Goal: Transaction & Acquisition: Purchase product/service

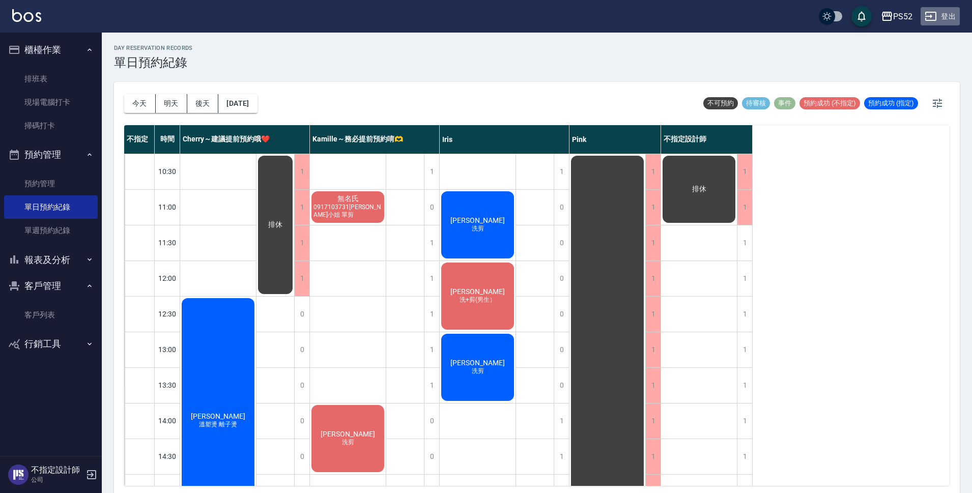
click at [941, 10] on button "登出" at bounding box center [940, 16] width 39 height 19
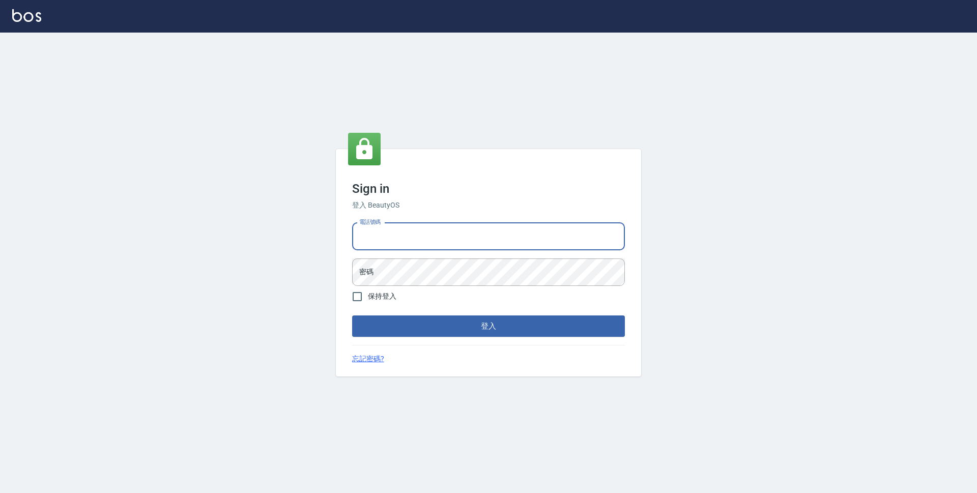
click at [413, 244] on input "電話號碼" at bounding box center [488, 236] width 273 height 27
type input "0923939755"
click at [352, 316] on button "登入" at bounding box center [488, 326] width 273 height 21
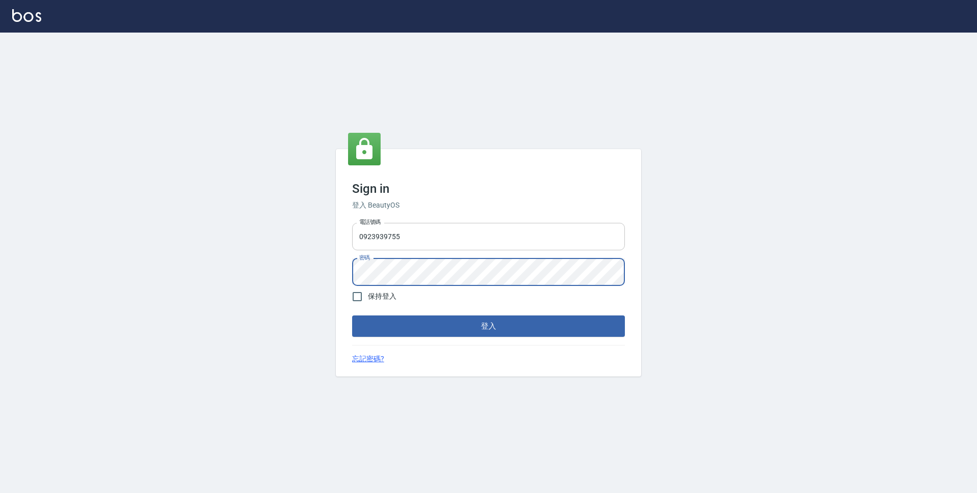
click at [352, 316] on button "登入" at bounding box center [488, 326] width 273 height 21
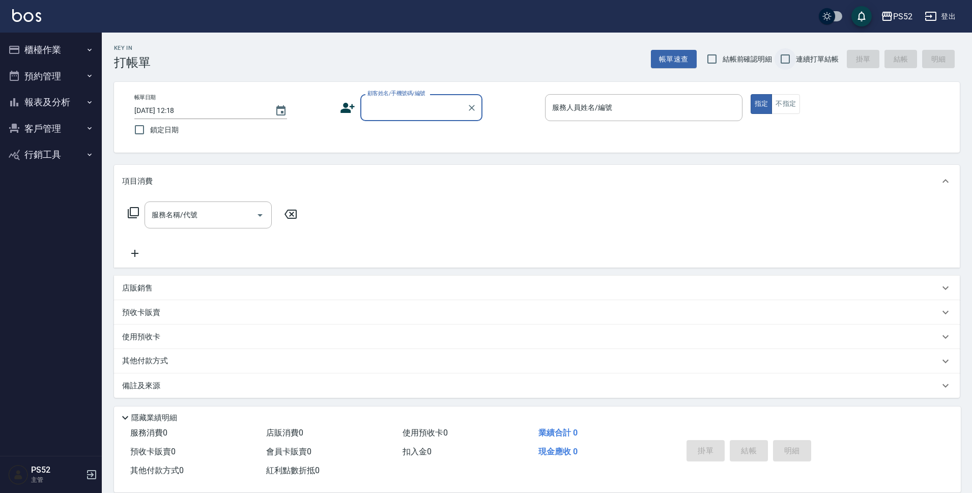
drag, startPoint x: 787, startPoint y: 57, endPoint x: 793, endPoint y: 54, distance: 6.2
click at [792, 55] on input "連續打單結帳" at bounding box center [785, 58] width 21 height 21
checkbox input "true"
click at [445, 114] on input "顧客姓名/手機號碼/編號" at bounding box center [414, 108] width 98 height 18
click at [437, 130] on li "[PERSON_NAME]/0982017575/B0982017575" at bounding box center [421, 133] width 122 height 17
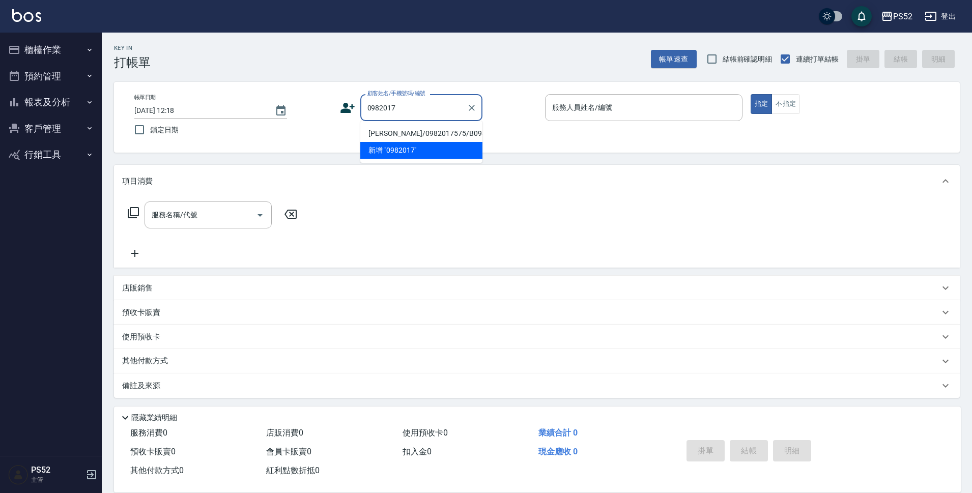
type input "[PERSON_NAME]/0982017575/B0982017575"
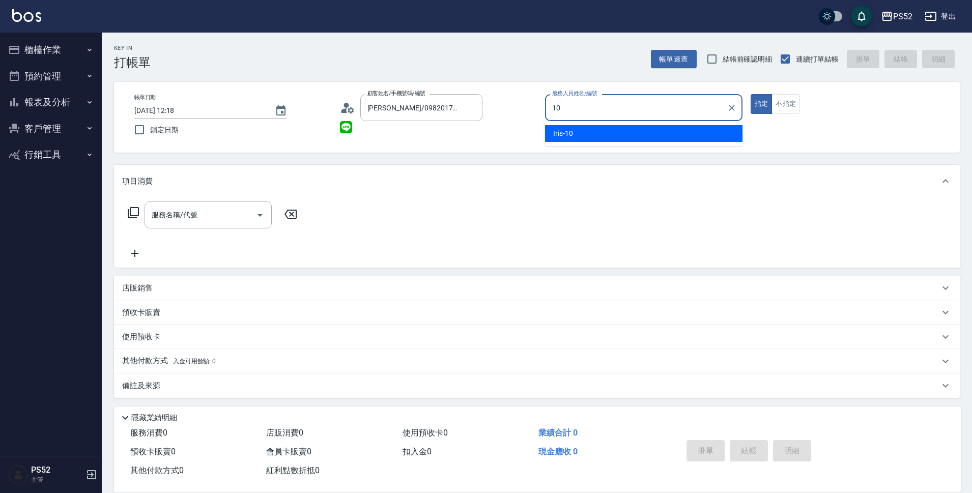
type input "Iris-10"
type button "true"
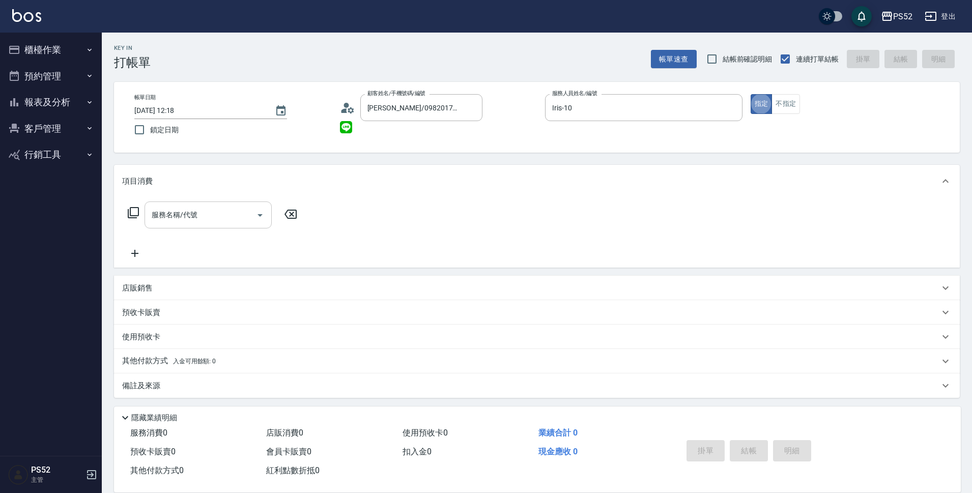
click at [203, 213] on input "服務名稱/代號" at bounding box center [200, 215] width 103 height 18
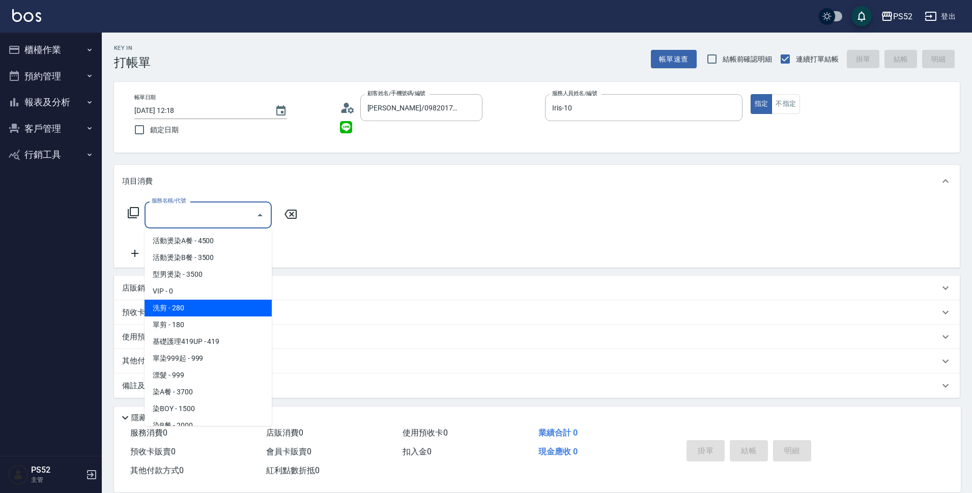
drag, startPoint x: 184, startPoint y: 314, endPoint x: 202, endPoint y: 300, distance: 21.8
click at [186, 313] on span "洗剪 - 280" at bounding box center [208, 308] width 127 height 17
type input "洗剪(C1)"
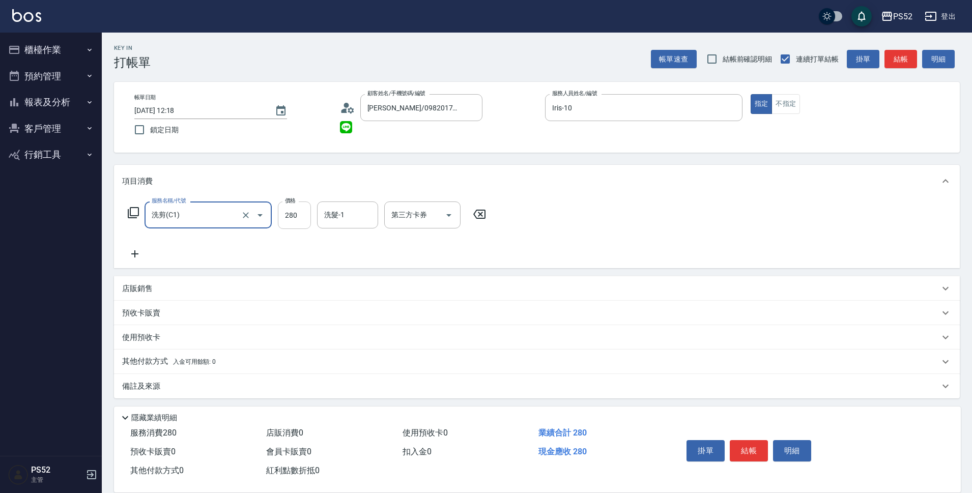
click at [281, 226] on input "280" at bounding box center [294, 215] width 33 height 27
type input "350"
click at [742, 455] on button "結帳" at bounding box center [749, 450] width 38 height 21
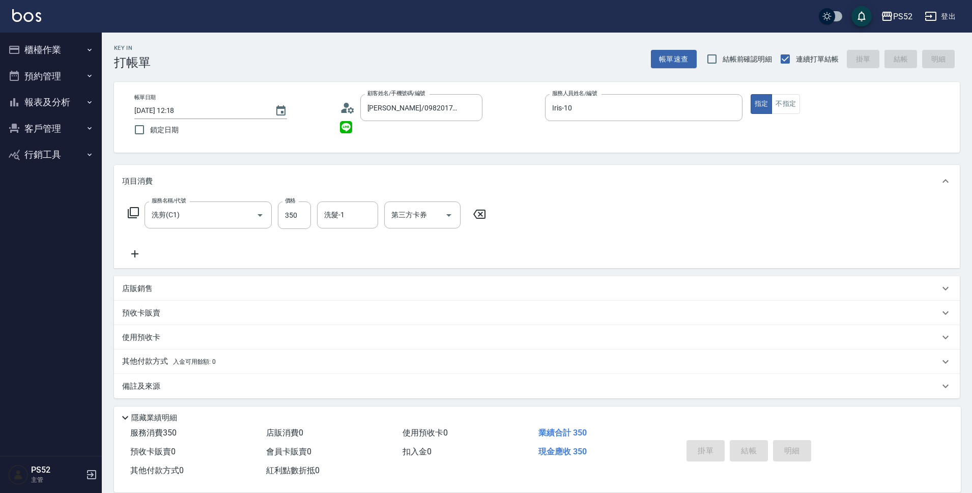
type input "[DATE] 12:19"
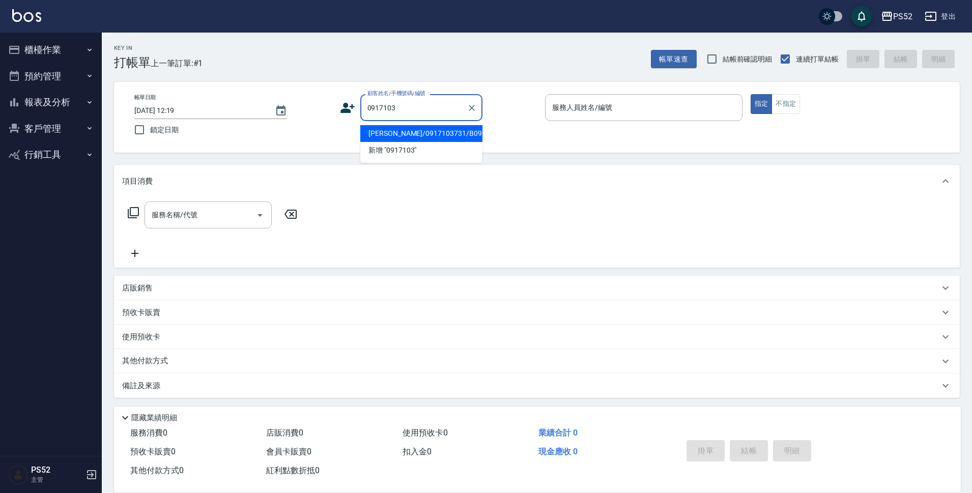
type input "[PERSON_NAME]/0917103731/B0917103731"
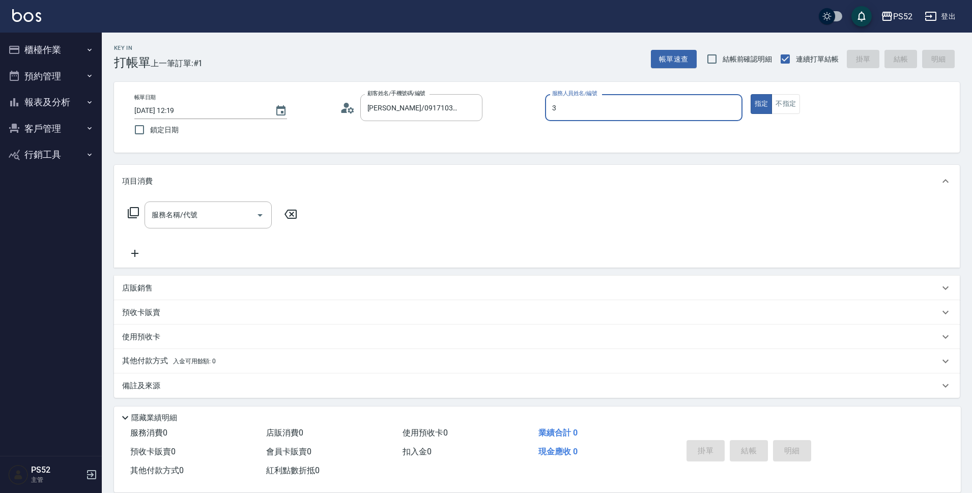
type input "Kamille～務必提前預約唷🫶-3"
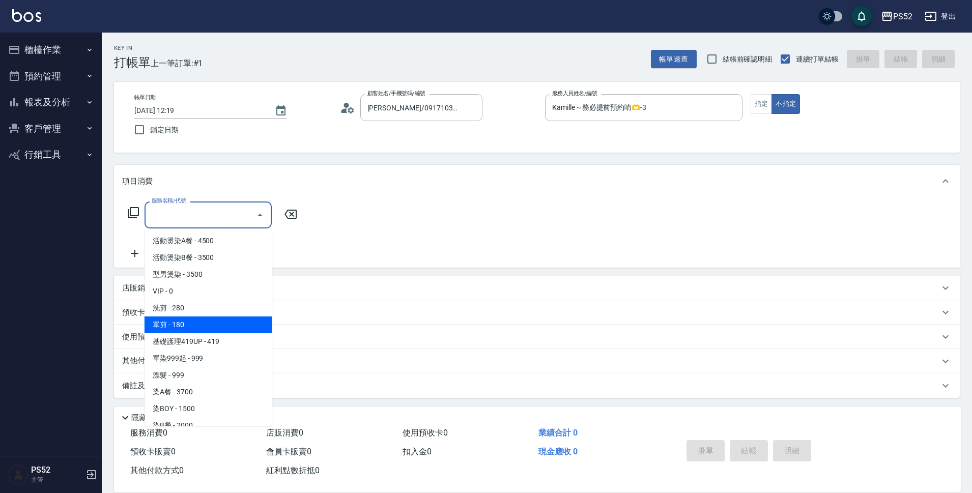
type input "單剪(C2)"
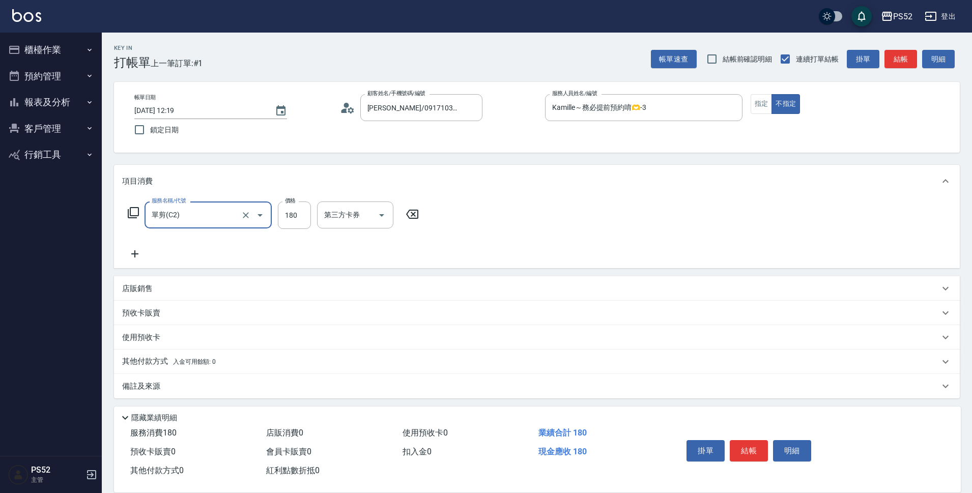
click at [754, 468] on div "掛單 結帳 明細" at bounding box center [809, 452] width 278 height 57
